Goal: Task Accomplishment & Management: Manage account settings

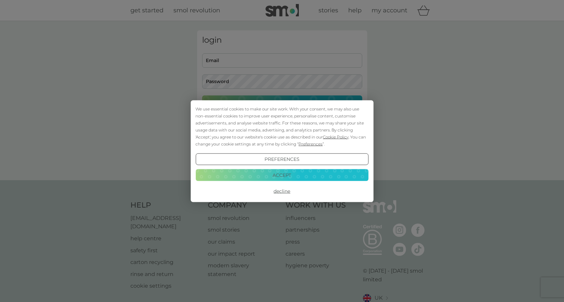
click at [276, 176] on button "Accept" at bounding box center [281, 175] width 173 height 12
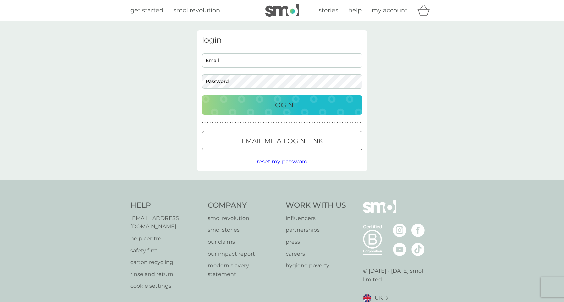
click at [217, 61] on input "Email" at bounding box center [282, 60] width 160 height 14
type input "[EMAIL_ADDRESS][DOMAIN_NAME]"
click at [294, 109] on div "Login" at bounding box center [282, 105] width 147 height 11
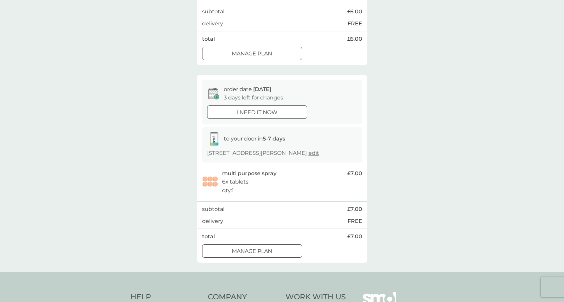
scroll to position [187, 0]
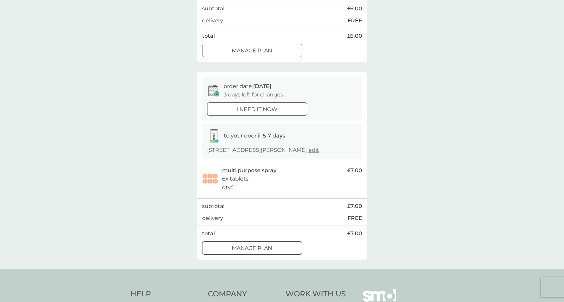
click at [253, 247] on div at bounding box center [252, 247] width 24 height 7
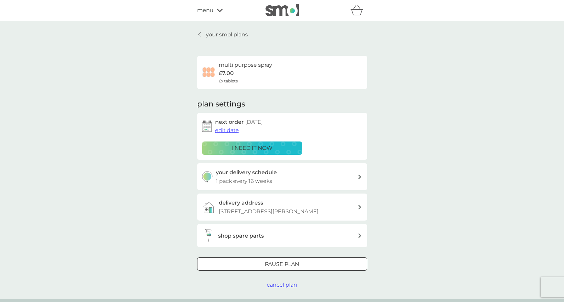
click at [247, 174] on h3 "your delivery schedule" at bounding box center [246, 172] width 61 height 9
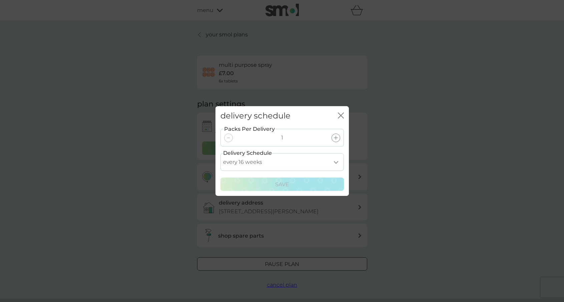
click at [257, 159] on select "every 1 week every 2 weeks every 3 weeks every 4 weeks every 5 weeks every 6 we…" at bounding box center [281, 162] width 123 height 18
select select "210"
click at [220, 153] on select "every 1 week every 2 weeks every 3 weeks every 4 weeks every 5 weeks every 6 we…" at bounding box center [281, 162] width 123 height 18
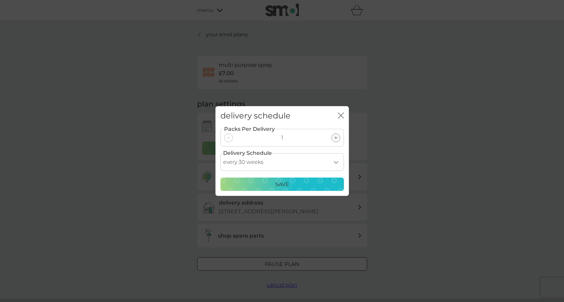
click at [280, 186] on p "Save" at bounding box center [282, 184] width 14 height 9
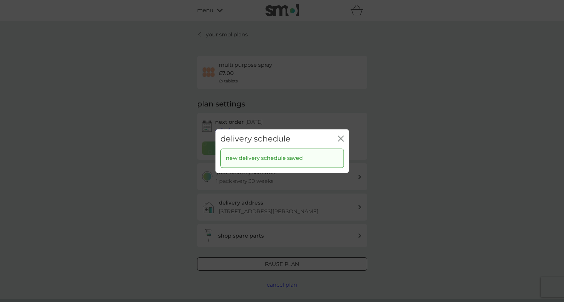
click at [340, 137] on icon "close" at bounding box center [339, 138] width 3 height 5
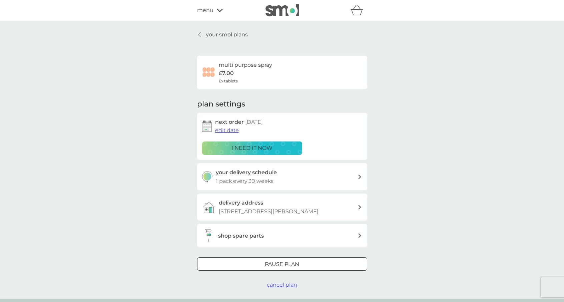
click at [221, 131] on span "edit date" at bounding box center [227, 130] width 24 height 6
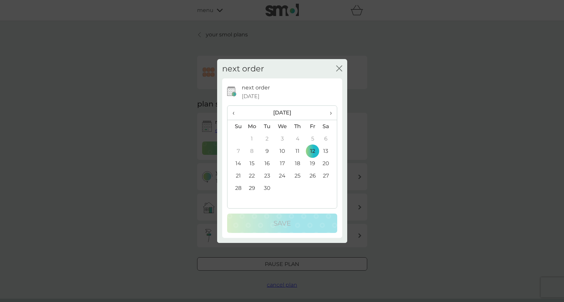
click at [330, 112] on span "›" at bounding box center [328, 113] width 7 height 14
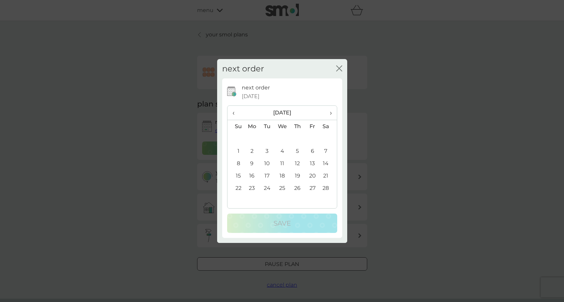
click at [330, 112] on span "›" at bounding box center [328, 113] width 7 height 14
click at [314, 162] on td "17" at bounding box center [312, 163] width 15 height 12
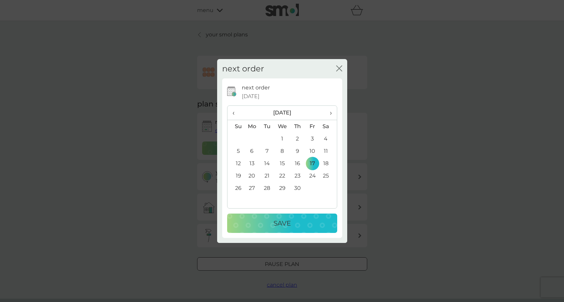
click at [299, 226] on div "Save" at bounding box center [282, 223] width 97 height 11
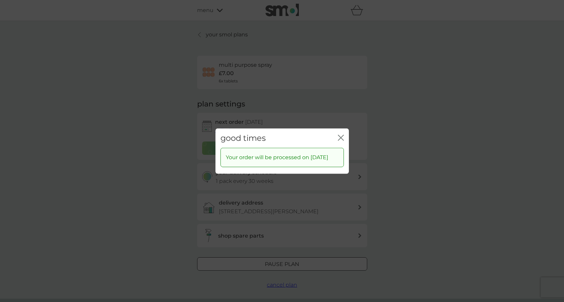
click at [342, 135] on icon "close" at bounding box center [342, 137] width 3 height 5
